Goal: Task Accomplishment & Management: Manage account settings

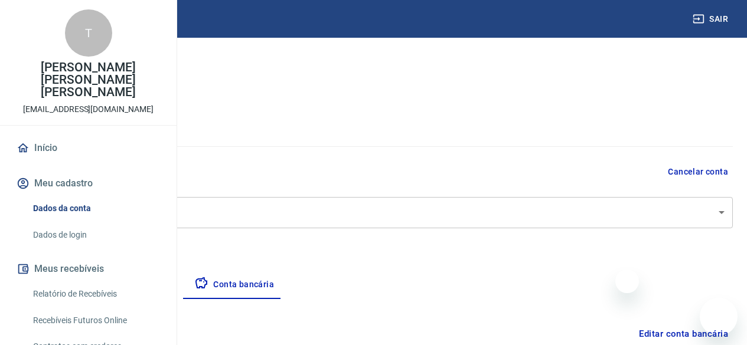
select select "1"
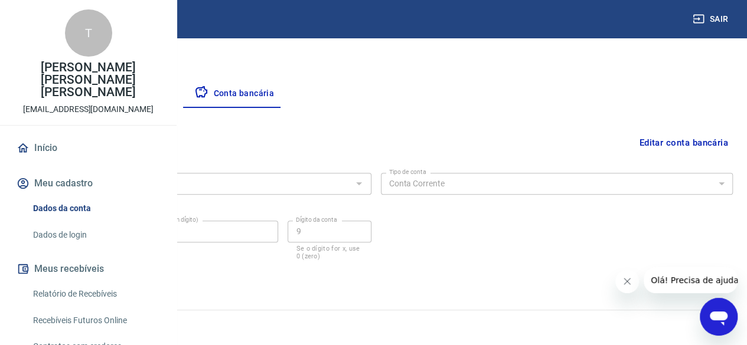
scroll to position [59, 0]
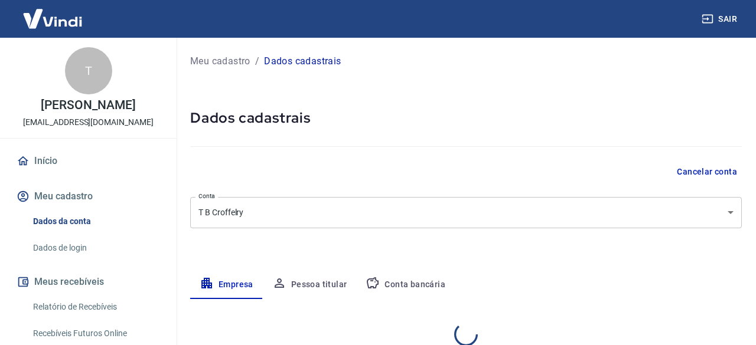
select select "SP"
select select "business"
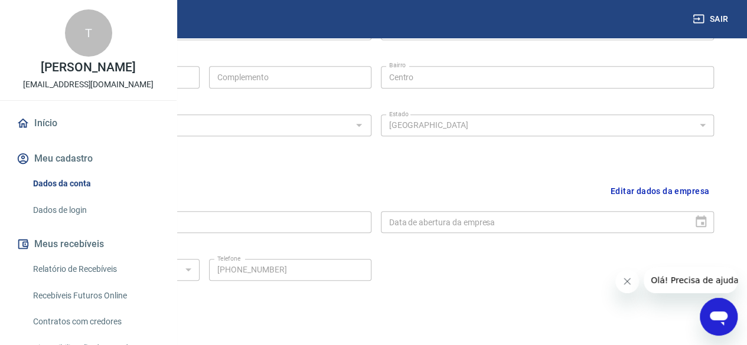
scroll to position [472, 0]
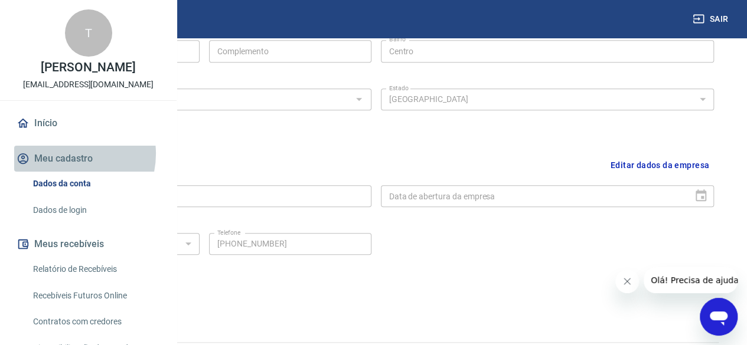
click at [66, 172] on button "Meu cadastro" at bounding box center [88, 159] width 148 height 26
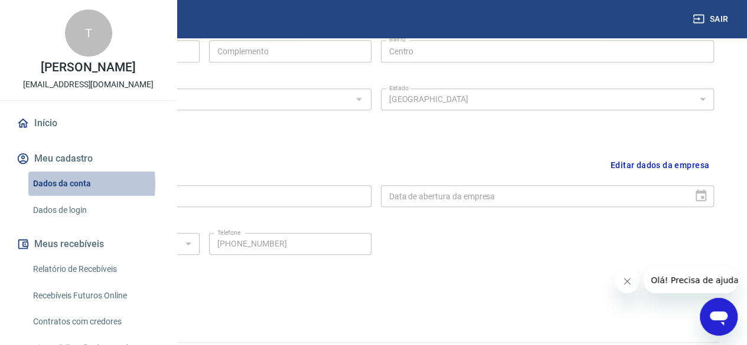
click at [64, 196] on link "Dados da conta" at bounding box center [95, 184] width 134 height 24
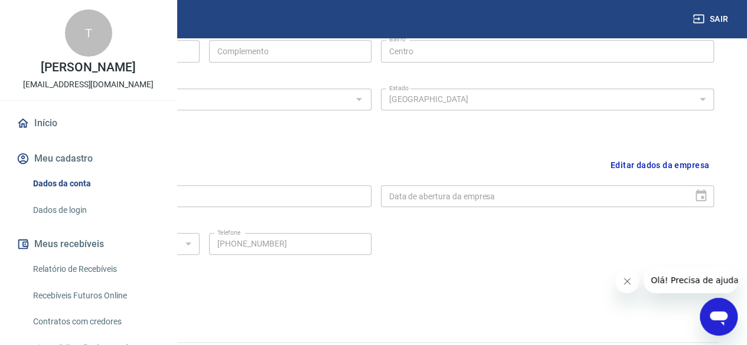
click at [67, 196] on link "Dados da conta" at bounding box center [95, 184] width 134 height 24
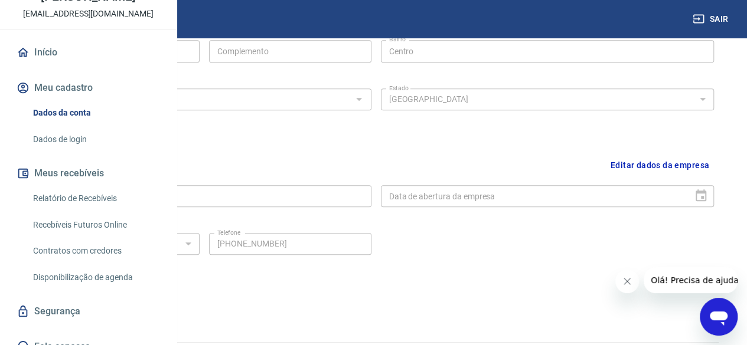
scroll to position [118, 0]
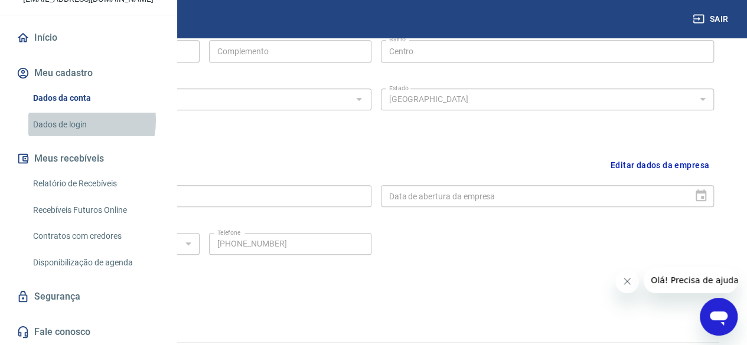
click at [72, 126] on link "Dados de login" at bounding box center [95, 125] width 134 height 24
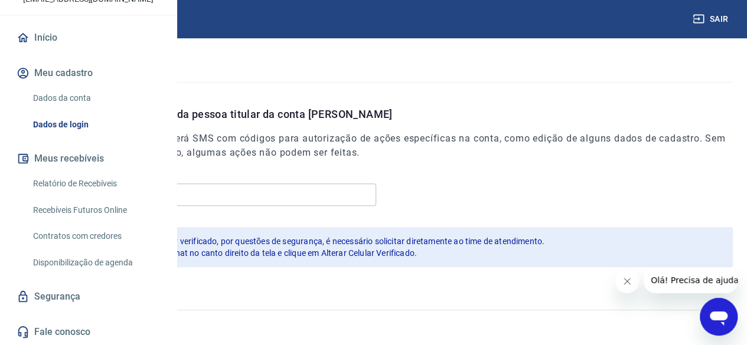
scroll to position [123, 0]
